Goal: Information Seeking & Learning: Understand process/instructions

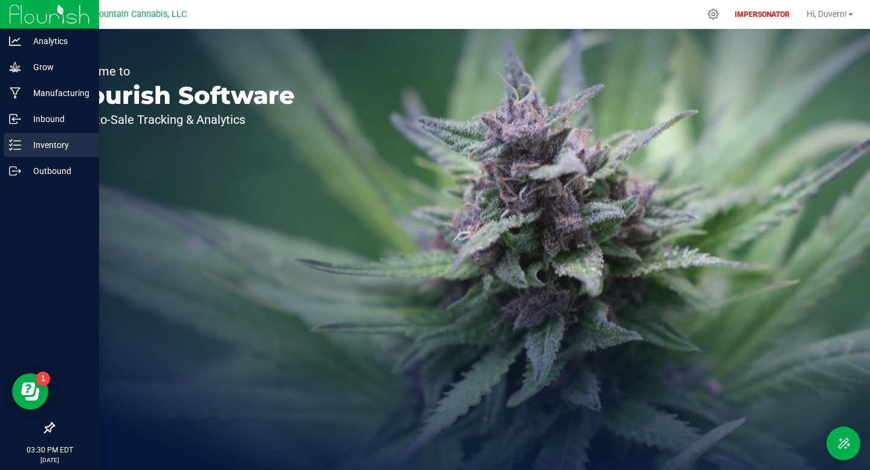
click at [24, 145] on p "Inventory" at bounding box center [57, 145] width 72 height 14
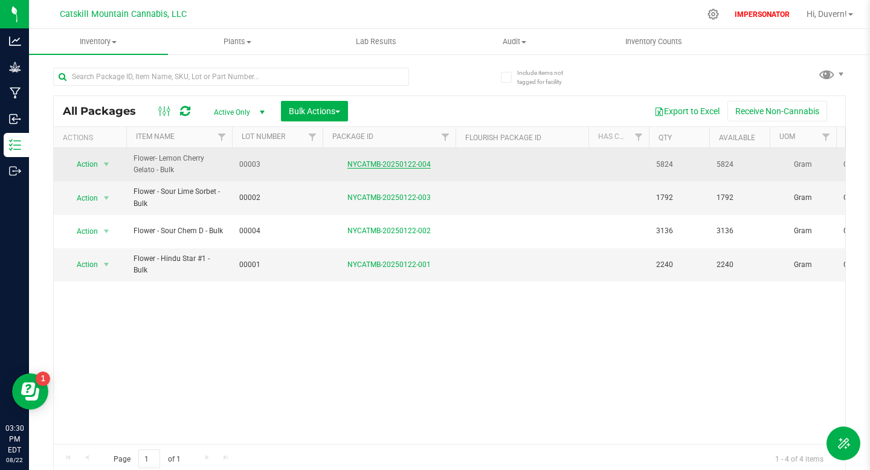
click at [362, 160] on link "NYCATMB-20250122-004" at bounding box center [388, 164] width 83 height 8
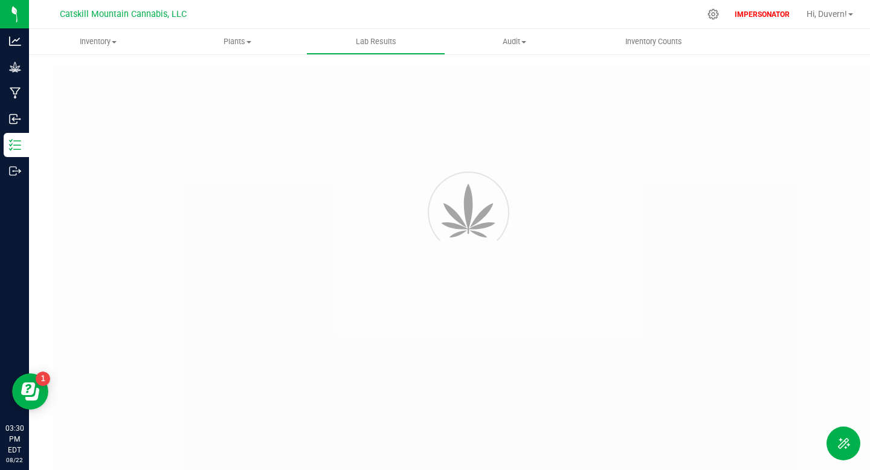
type input "NYCATMB-20250122-004"
type input "01/22/2025 10:17 AM"
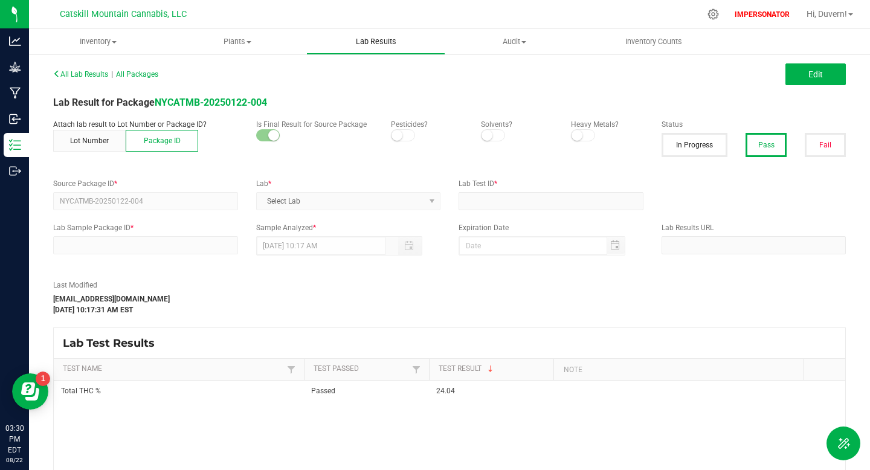
click at [371, 37] on span "Lab Results" at bounding box center [375, 41] width 73 height 11
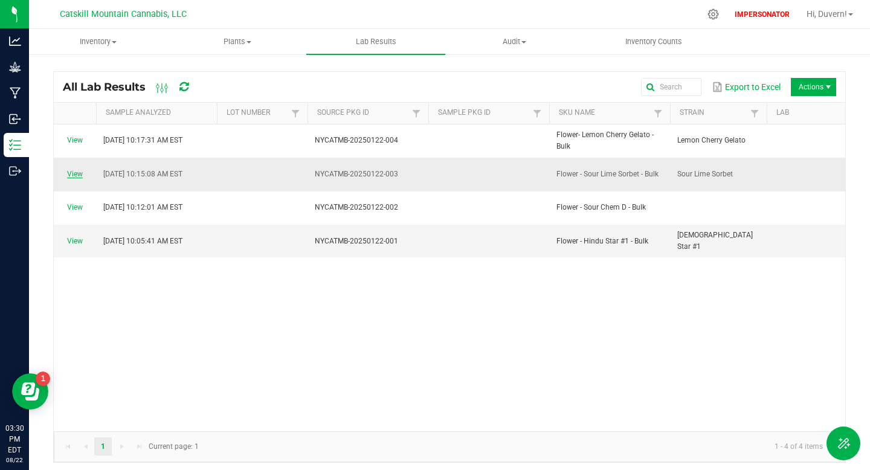
click at [79, 170] on link "View" at bounding box center [75, 174] width 16 height 8
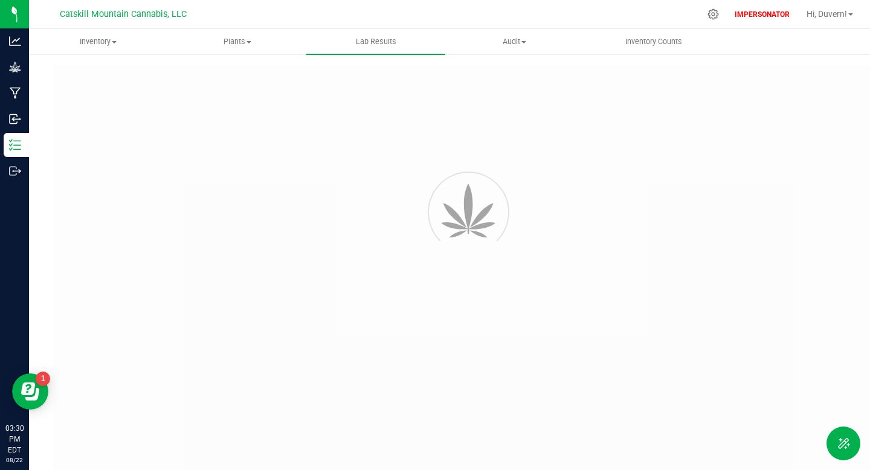
type input "NYCATMB-20250122-003"
type input "01/22/2025 10:15 AM"
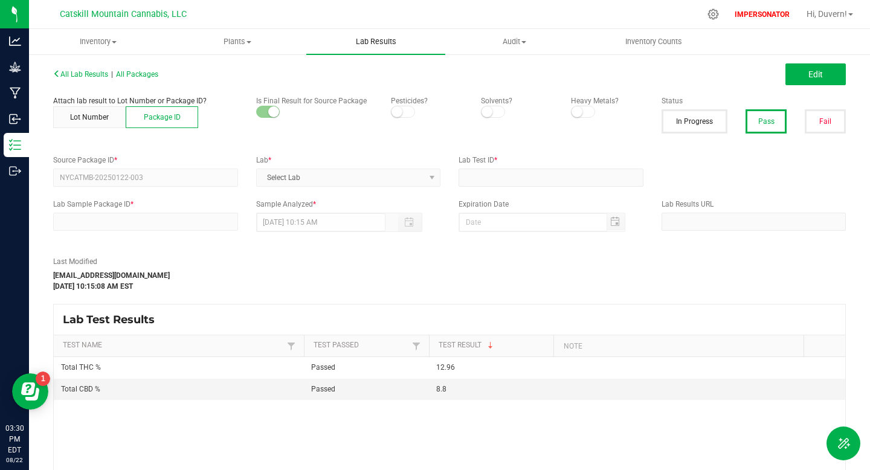
click at [368, 43] on span "Lab Results" at bounding box center [375, 41] width 73 height 11
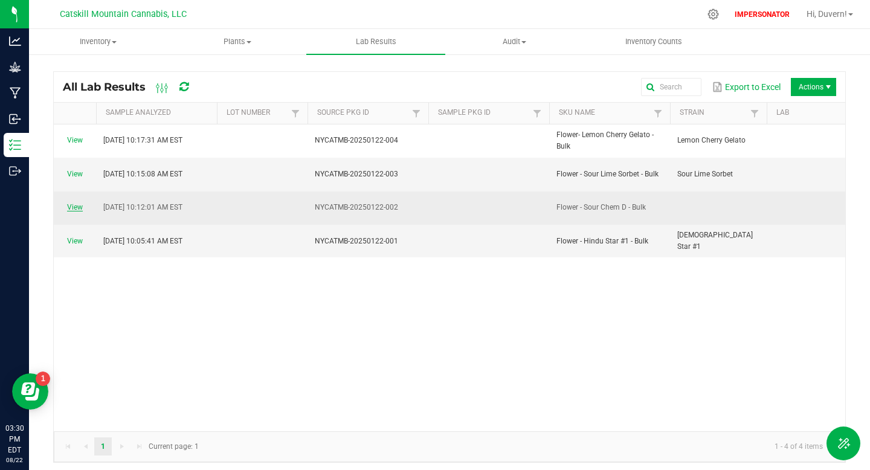
click at [77, 203] on link "View" at bounding box center [75, 207] width 16 height 8
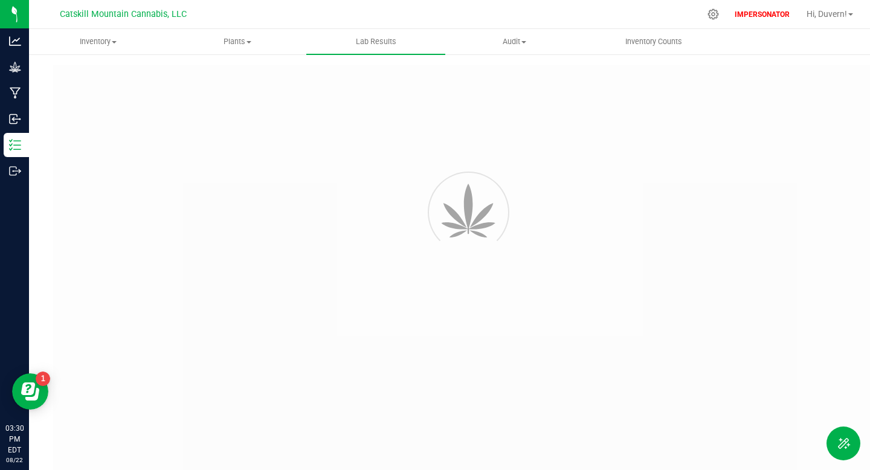
type input "NYCATMB-20250122-002"
type input "01/22/2025 10:12 AM"
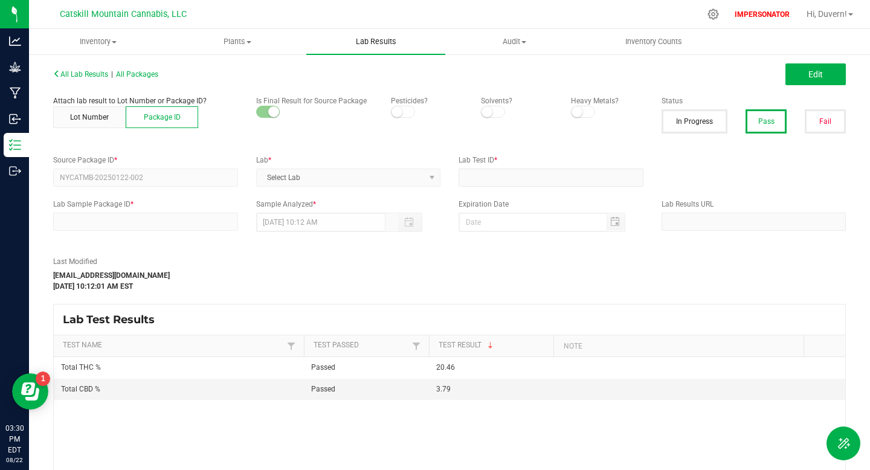
click at [397, 37] on span "Lab Results" at bounding box center [375, 41] width 73 height 11
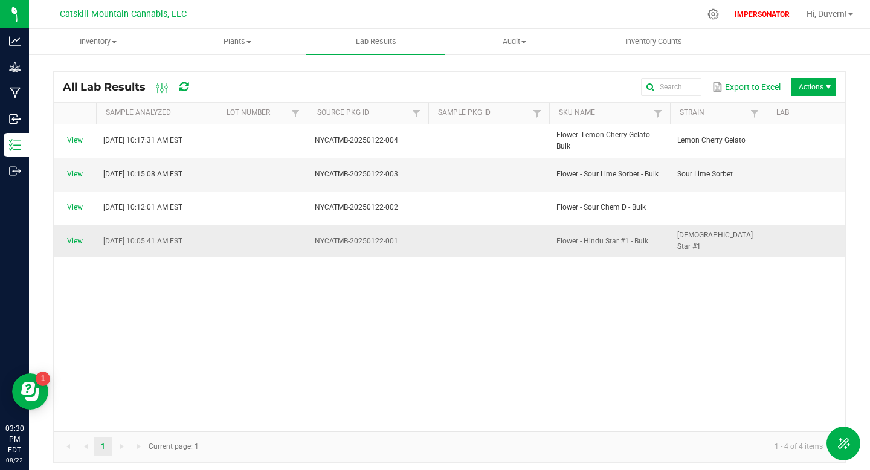
click at [79, 237] on link "View" at bounding box center [75, 241] width 16 height 8
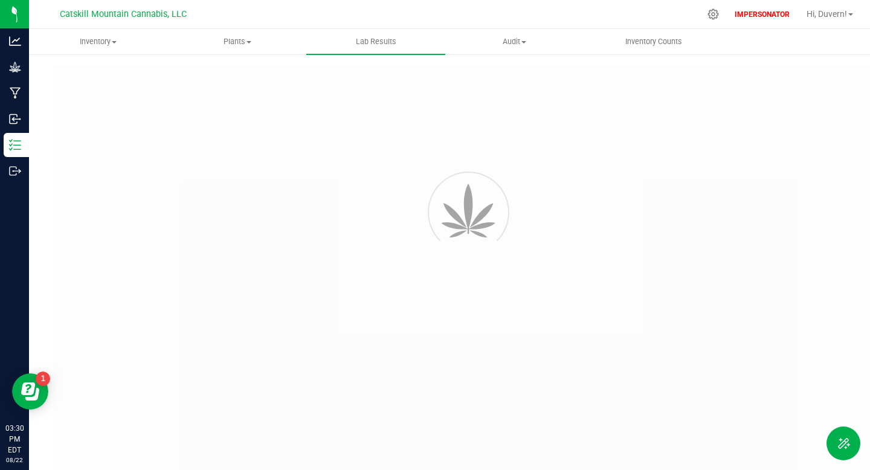
type input "NYCATMB-20250122-001"
type input "01/22/2025 10:05 AM"
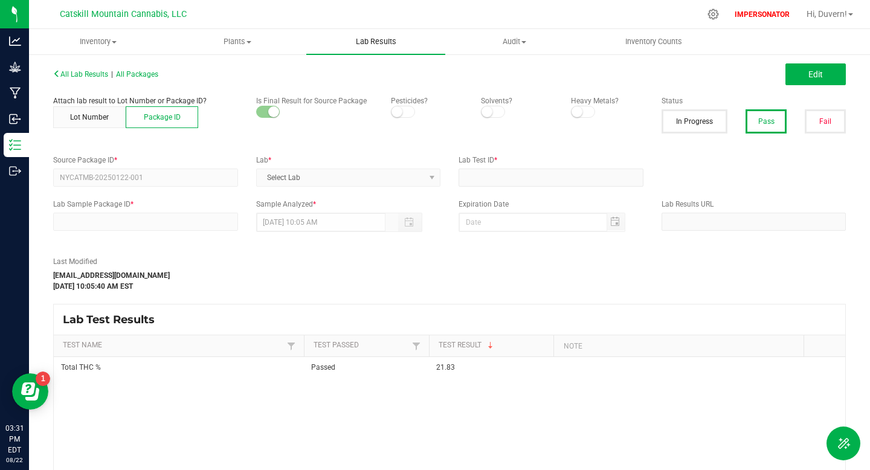
click at [379, 42] on span "Lab Results" at bounding box center [375, 41] width 73 height 11
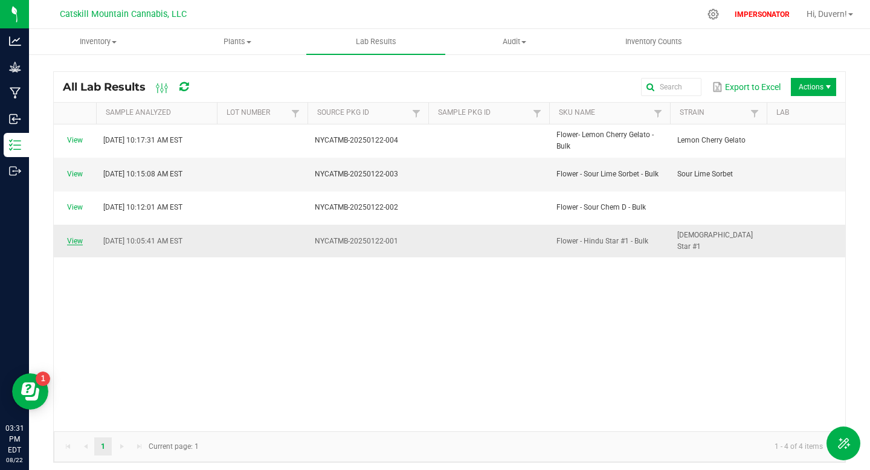
click at [80, 237] on link "View" at bounding box center [75, 241] width 16 height 8
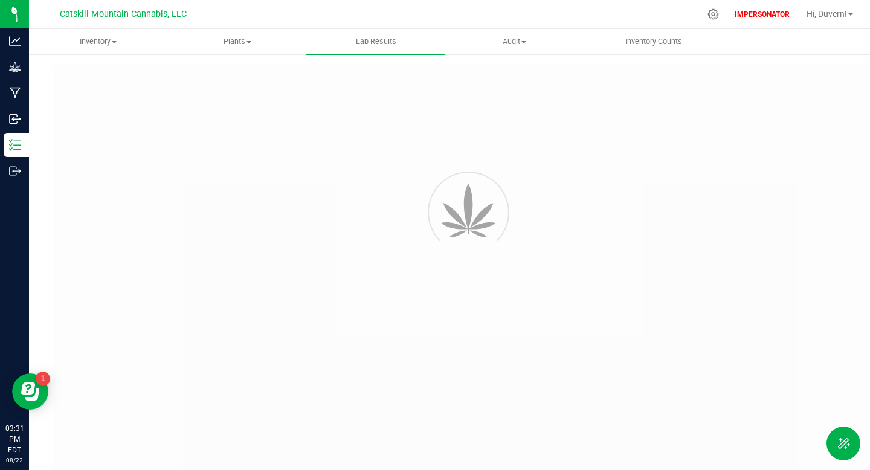
type input "NYCATMB-20250122-001"
type input "01/22/2025 10:05 AM"
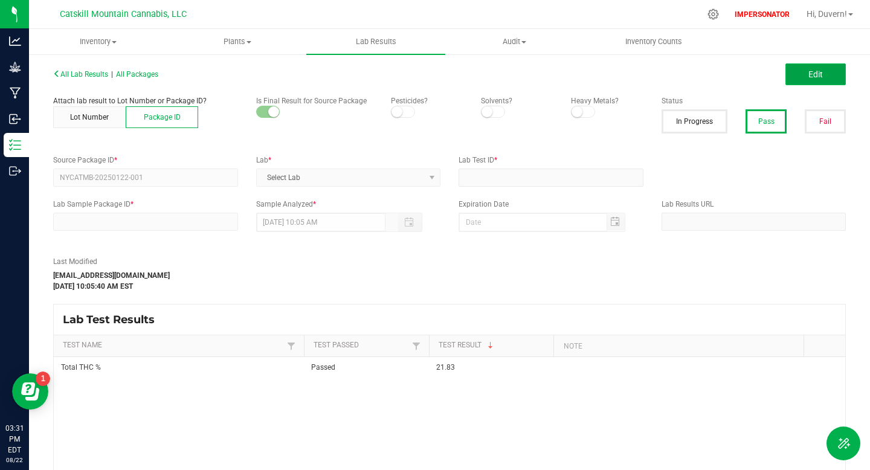
click at [822, 77] on span "Edit" at bounding box center [815, 74] width 14 height 10
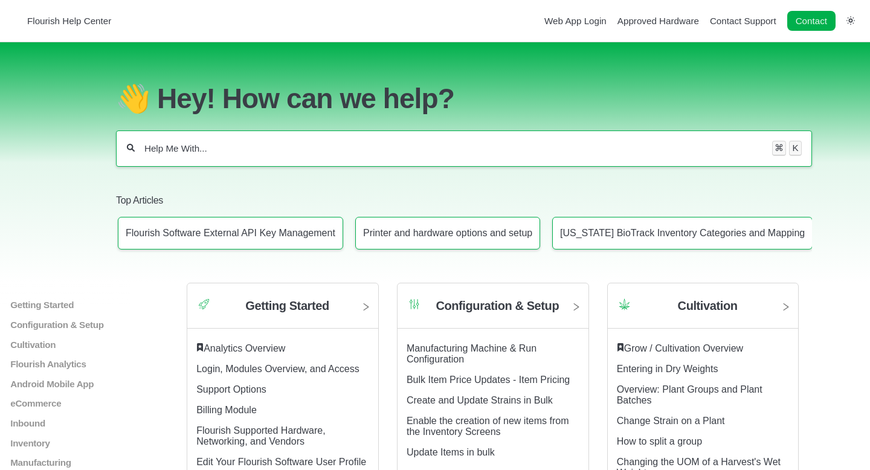
click at [292, 150] on input "Help Me With..." at bounding box center [453, 149] width 620 height 12
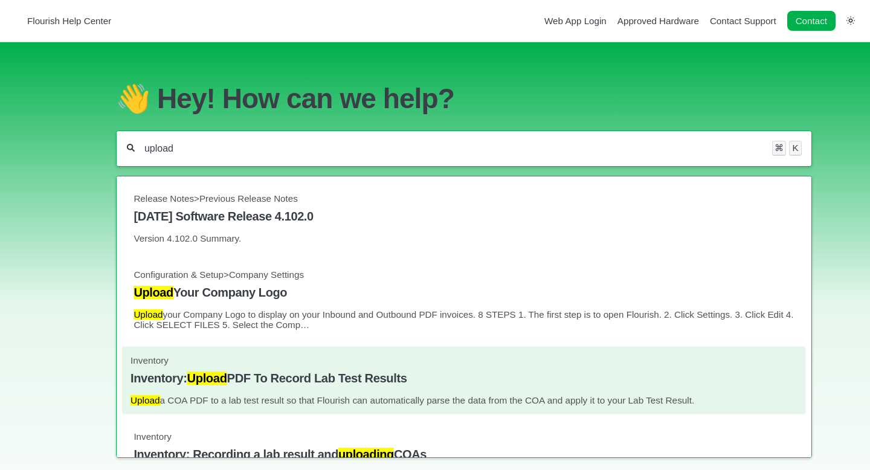
type input "upload"
click at [271, 397] on link "Inventory Inventory: Upload PDF To Record Lab Test Results Upload a COA PDF to …" at bounding box center [463, 380] width 666 height 50
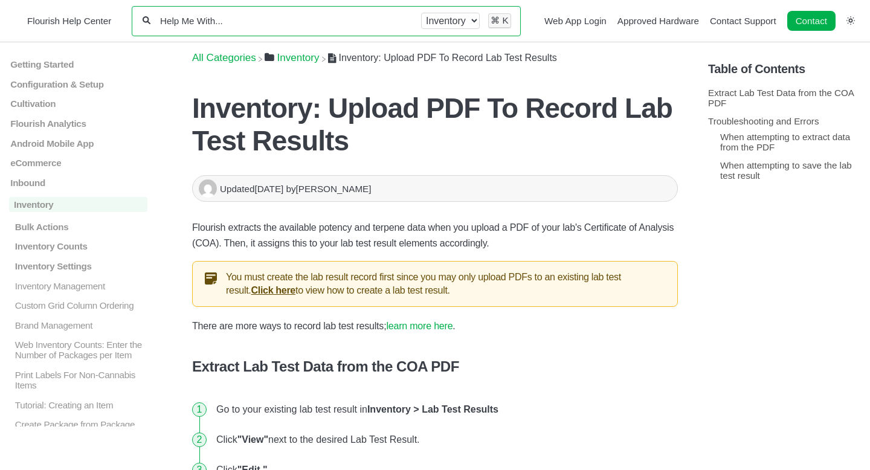
click at [454, 25] on select "All categories Inventory" at bounding box center [450, 21] width 59 height 16
select select "-"
click at [421, 13] on select "All categories Inventory" at bounding box center [450, 21] width 59 height 16
click at [371, 22] on input "Help Me With..." at bounding box center [277, 20] width 237 height 11
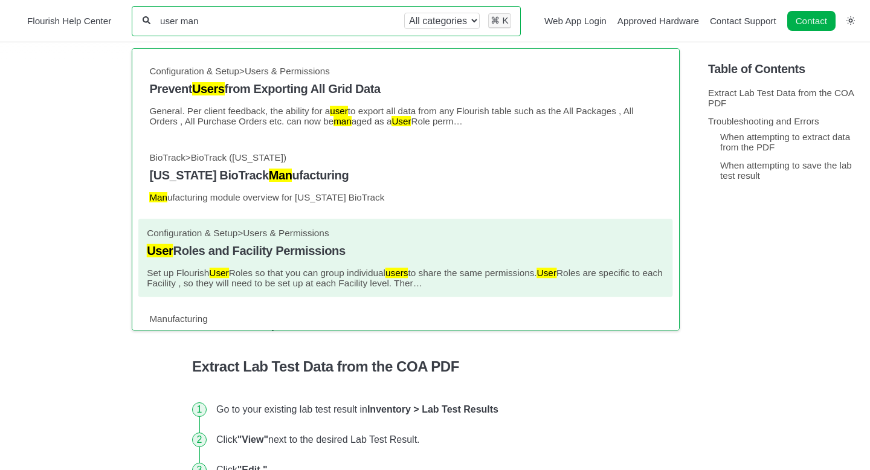
type input "user man"
click at [286, 248] on h4 "User Roles and Facility Permissions" at bounding box center [405, 251] width 517 height 14
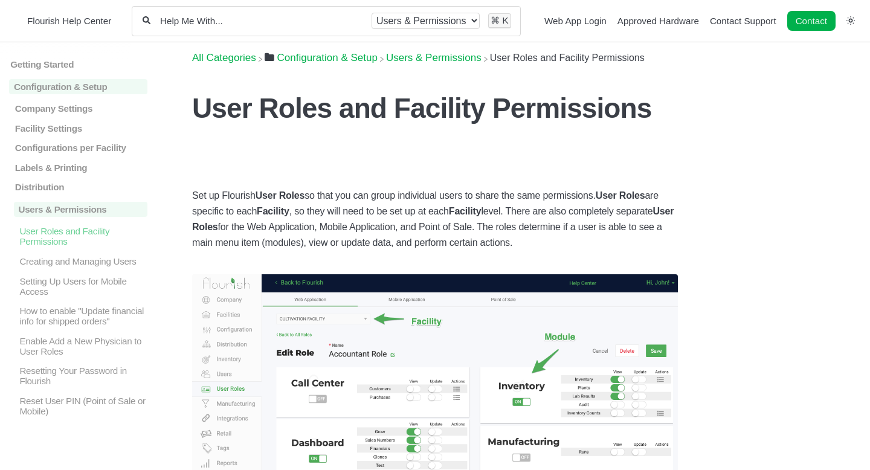
click at [262, 22] on input "Help Me With..." at bounding box center [261, 20] width 204 height 11
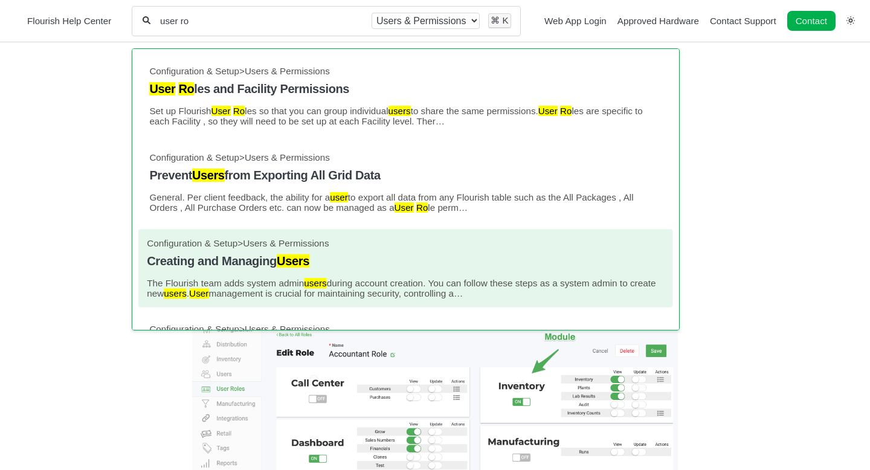
type input "user ro"
click at [222, 254] on link "Configuration & Setup > Users & Permissions Creating and Managing Users The Flo…" at bounding box center [405, 268] width 517 height 60
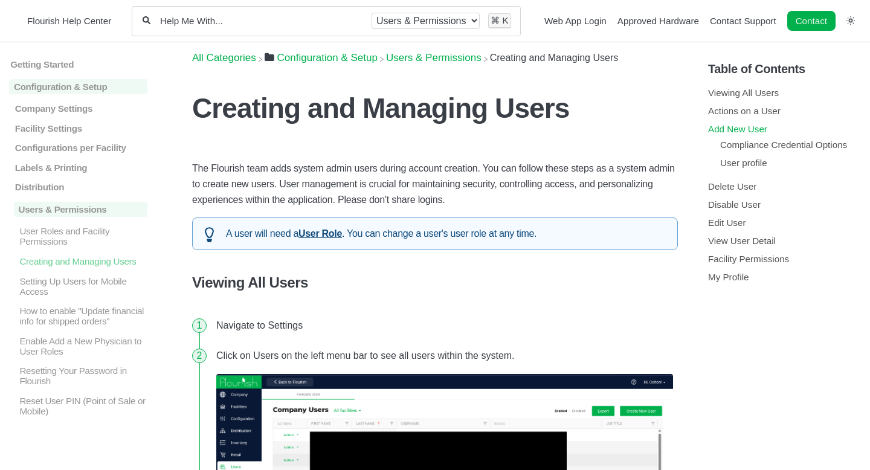
click at [742, 127] on link "Add New User" at bounding box center [737, 129] width 59 height 10
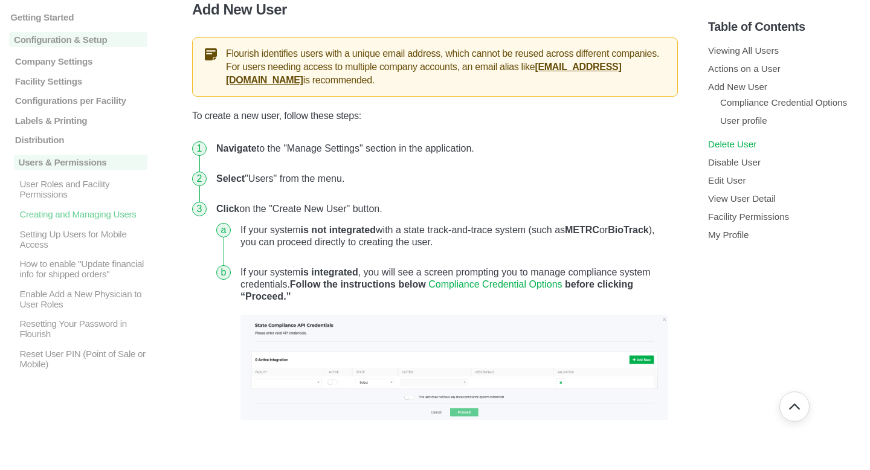
click at [727, 149] on link "Delete User" at bounding box center [732, 144] width 48 height 10
